Goal: Task Accomplishment & Management: Manage account settings

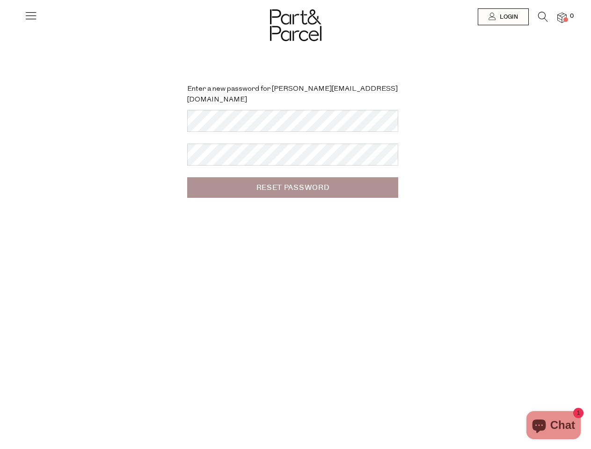
click at [295, 224] on div "Enter a new password for [PERSON_NAME][EMAIL_ADDRESS][DOMAIN_NAME] Reset Passwo…" at bounding box center [295, 224] width 591 height 449
click at [31, 19] on icon at bounding box center [30, 15] width 13 height 13
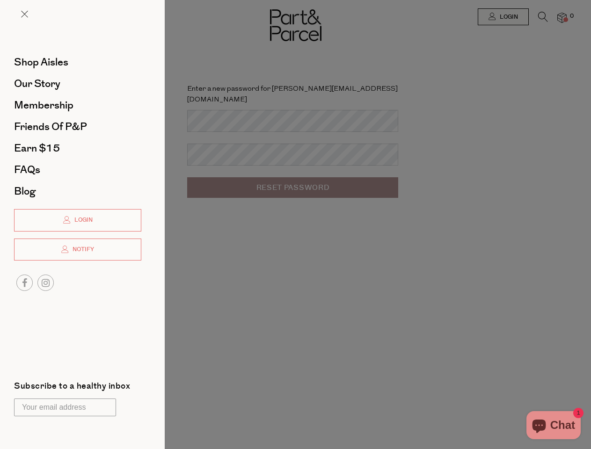
click at [502, 17] on div at bounding box center [295, 224] width 591 height 449
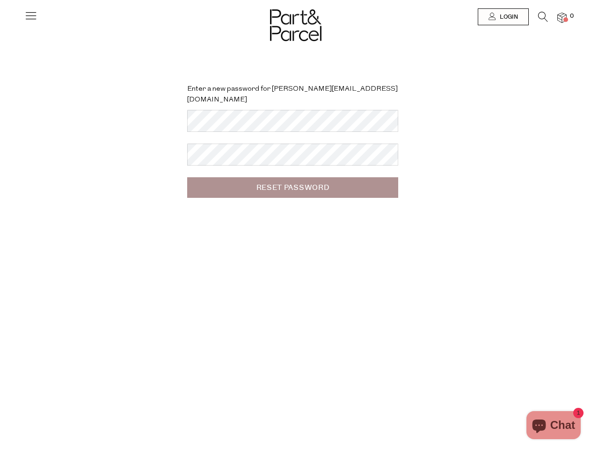
click at [542, 19] on icon at bounding box center [543, 17] width 10 height 10
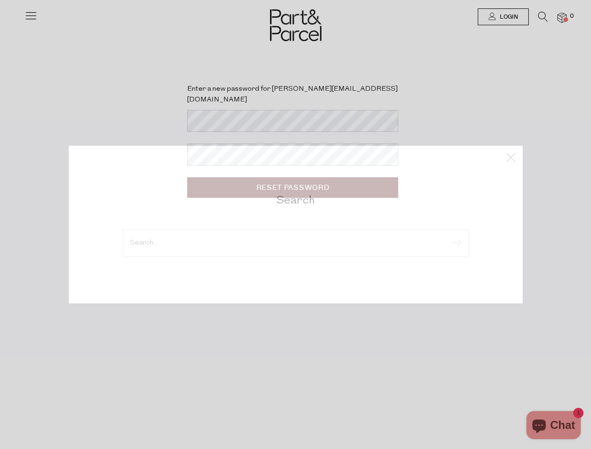
click at [562, 17] on div "Search" at bounding box center [295, 224] width 547 height 449
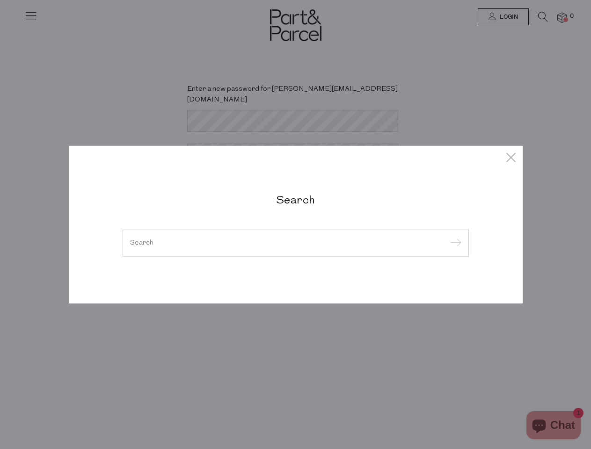
click at [0, 224] on div "Search" at bounding box center [295, 224] width 591 height 449
click at [0, 23] on div "Search" at bounding box center [295, 224] width 591 height 449
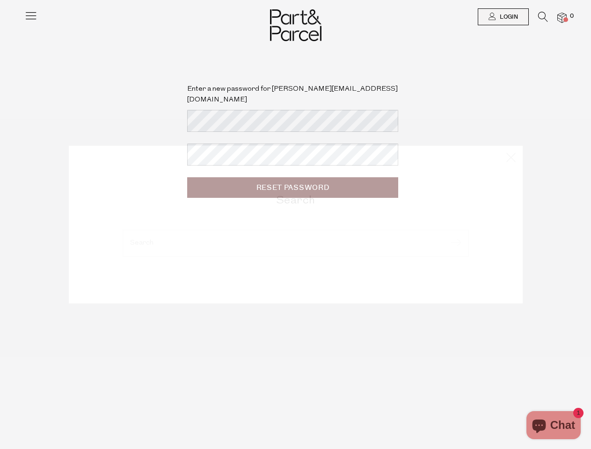
click at [0, 118] on body "Ready to stock up? Close No items in your parcel. Loading Join to Save on this …" at bounding box center [295, 304] width 591 height 609
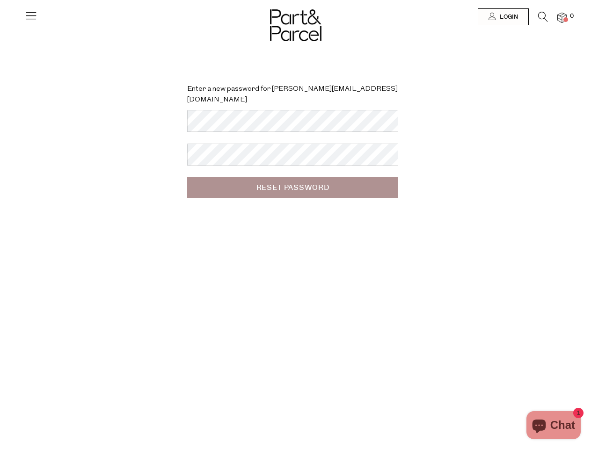
click at [0, 224] on body "Ready to stock up? Close No items in your parcel. Loading Join to Save on this …" at bounding box center [295, 304] width 591 height 609
click at [0, 21] on div at bounding box center [295, 17] width 591 height 34
